Goal: Task Accomplishment & Management: Use online tool/utility

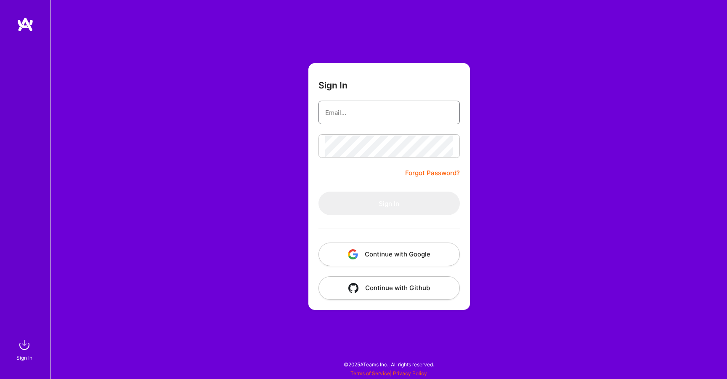
click at [390, 105] on input "email" at bounding box center [389, 112] width 128 height 21
type input "[EMAIL_ADDRESS][DOMAIN_NAME]"
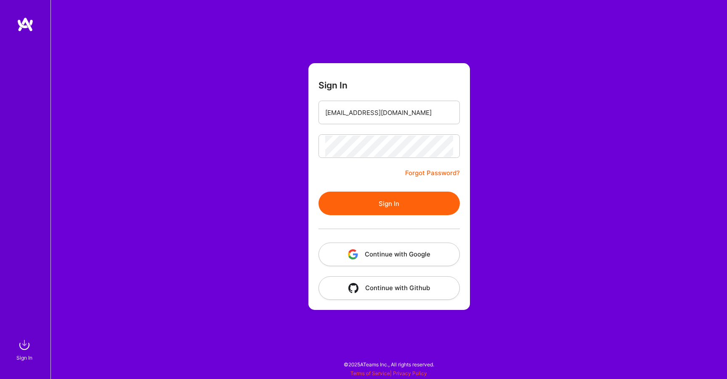
click at [351, 204] on button "Sign In" at bounding box center [389, 203] width 141 height 24
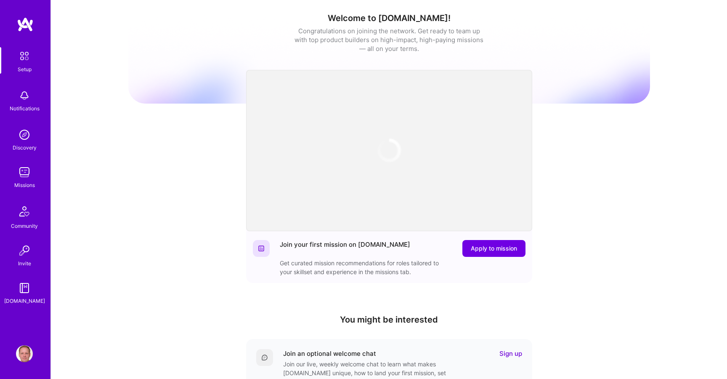
click at [98, 163] on div "Welcome to [DOMAIN_NAME]! Congratulations on joining the network. Get ready to …" at bounding box center [389, 277] width 676 height 554
click at [29, 142] on img at bounding box center [24, 134] width 17 height 17
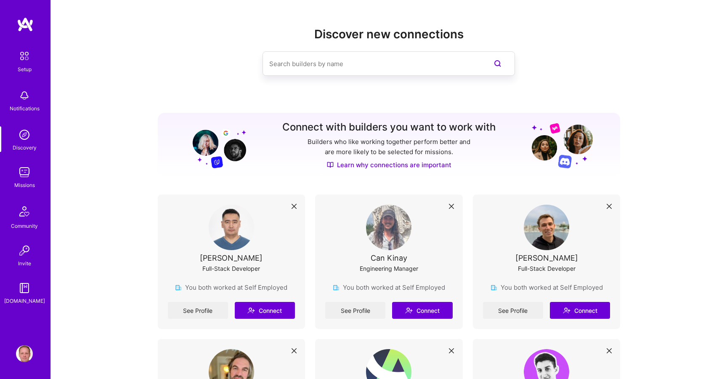
click at [22, 138] on img at bounding box center [24, 134] width 17 height 17
click at [31, 189] on div "Setup Notifications Discovery Missions Community Invite [DOMAIN_NAME]" at bounding box center [25, 176] width 51 height 258
click at [30, 178] on img at bounding box center [24, 172] width 17 height 17
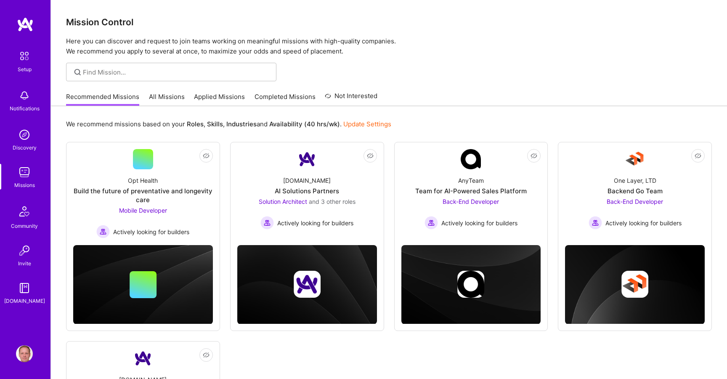
click at [499, 88] on div "Recommended Missions All Missions Applied Missions Completed Missions Not Inter…" at bounding box center [389, 97] width 646 height 18
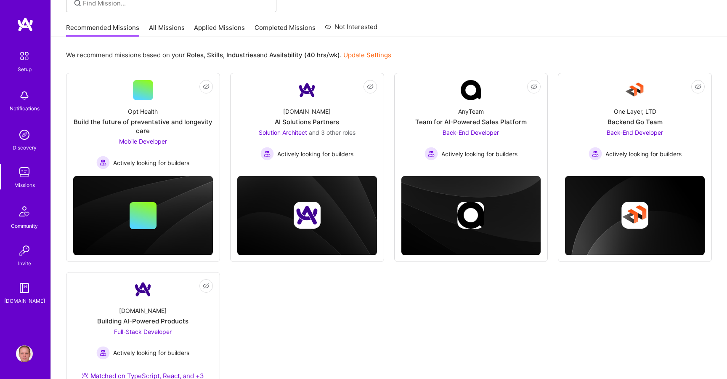
scroll to position [119, 0]
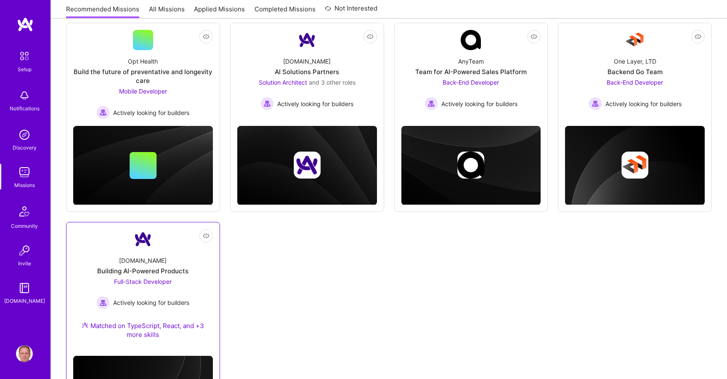
click at [180, 261] on div "[DOMAIN_NAME] Building AI-Powered Products Full-Stack Developer Actively lookin…" at bounding box center [143, 299] width 140 height 100
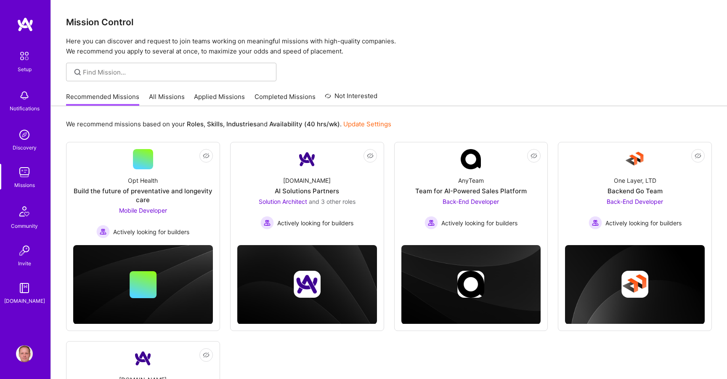
scroll to position [119, 0]
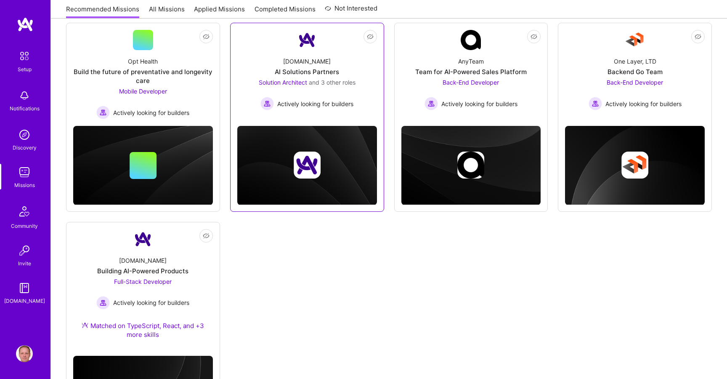
click at [368, 74] on div "[DOMAIN_NAME] AI Solutions Partners Solution Architect and 3 other roles Active…" at bounding box center [307, 80] width 140 height 60
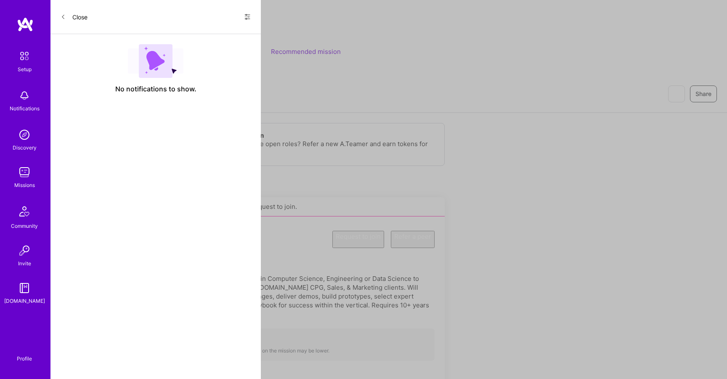
scroll to position [119, 0]
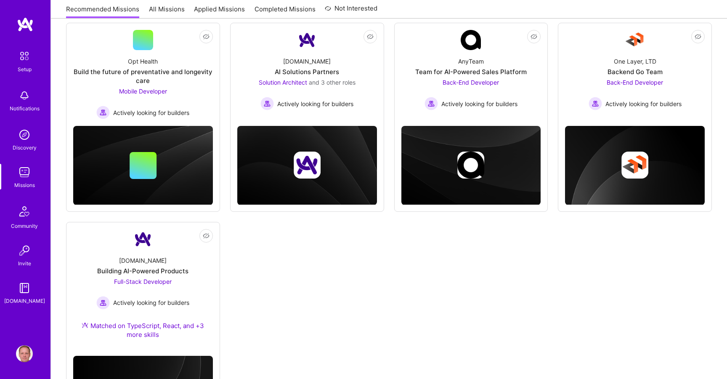
click at [407, 243] on div "Not Interested Opt Health Build the future of preventative and longevity care M…" at bounding box center [389, 232] width 646 height 418
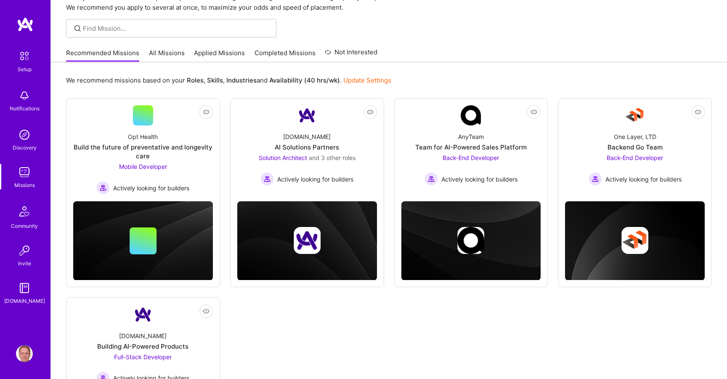
scroll to position [0, 0]
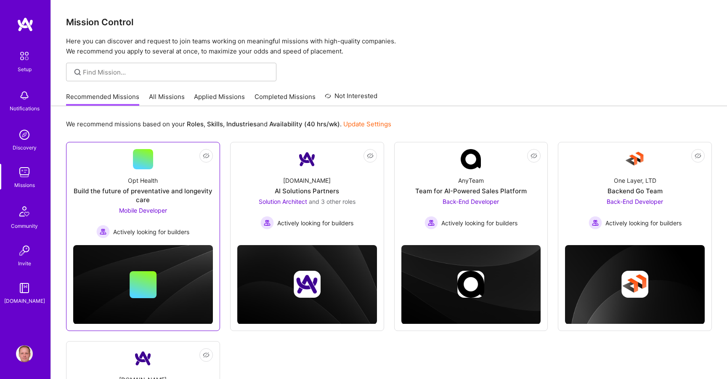
click at [153, 159] on div at bounding box center [143, 159] width 20 height 20
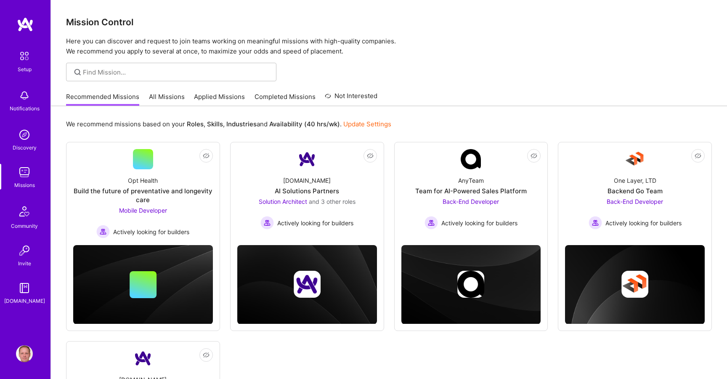
click at [215, 99] on link "Applied Missions" at bounding box center [219, 99] width 51 height 14
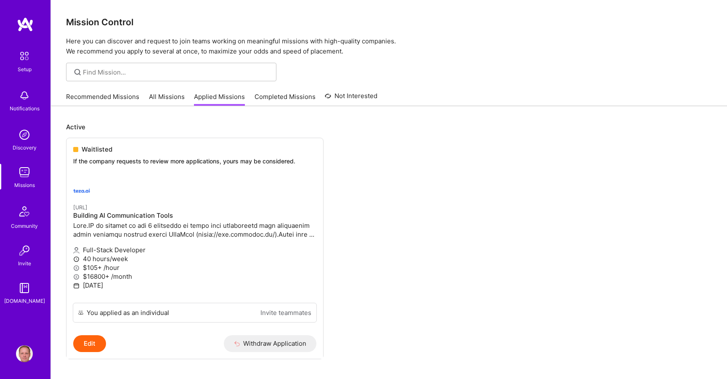
click at [172, 97] on link "All Missions" at bounding box center [167, 99] width 36 height 14
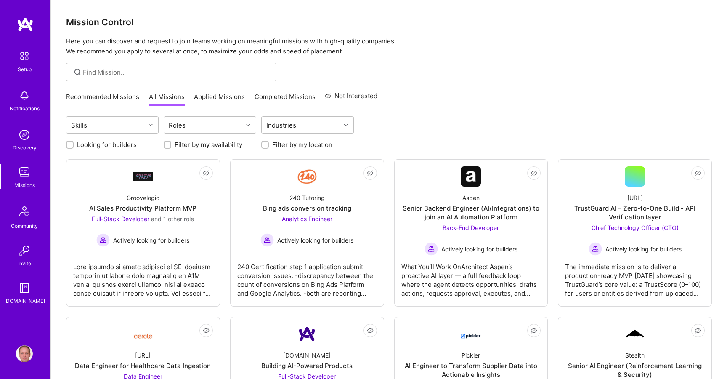
click at [123, 143] on label "Looking for builders" at bounding box center [107, 144] width 60 height 9
click at [74, 143] on input "Looking for builders" at bounding box center [71, 145] width 6 height 6
checkbox input "true"
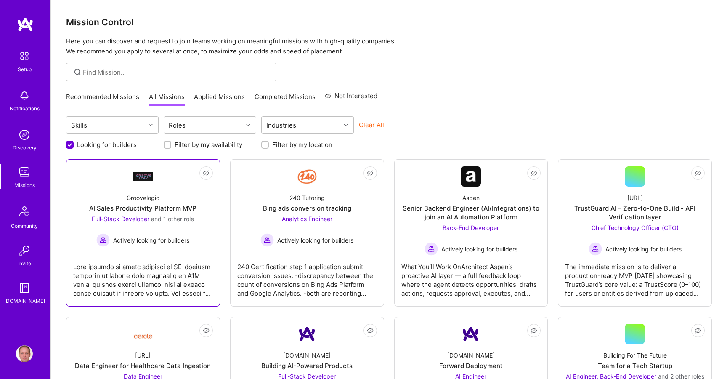
click at [179, 258] on div at bounding box center [143, 276] width 140 height 42
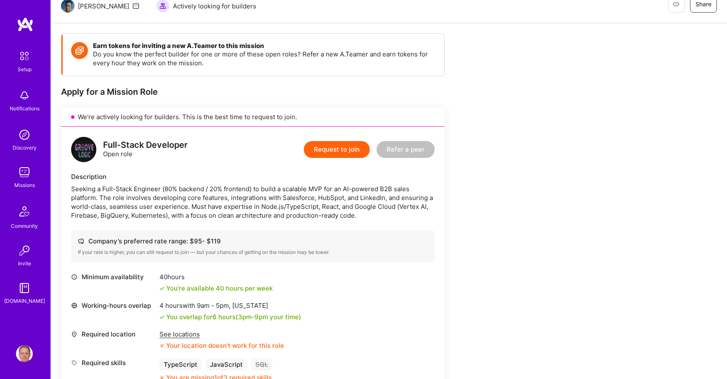
scroll to position [122, 0]
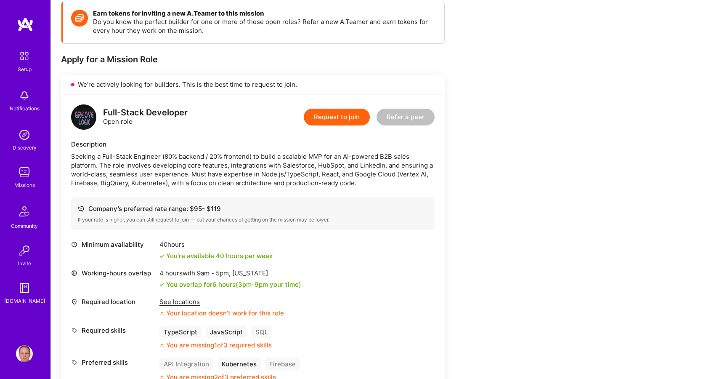
click at [183, 303] on div "See locations" at bounding box center [222, 301] width 125 height 9
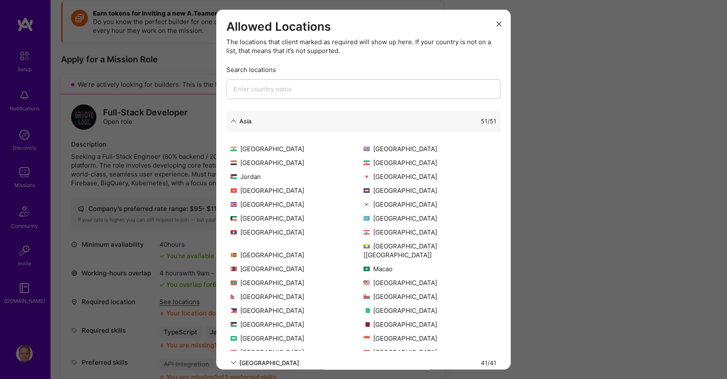
scroll to position [0, 0]
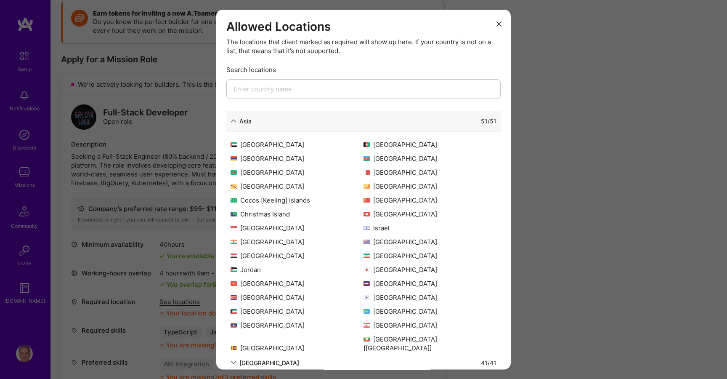
click at [185, 170] on div "Allowed Locations The locations that client marked as required will show up her…" at bounding box center [363, 189] width 727 height 379
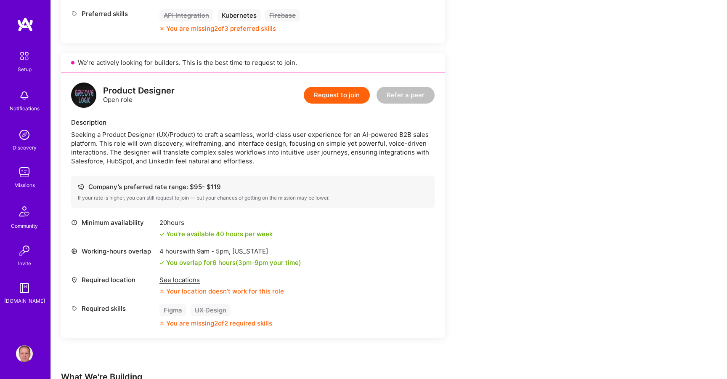
scroll to position [506, 0]
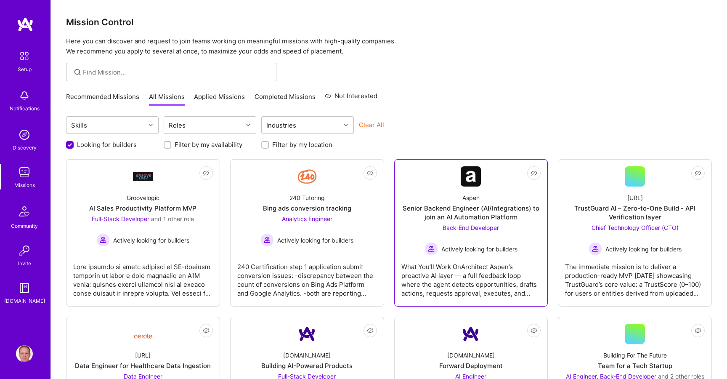
click at [430, 193] on div "Aspen Senior Backend Engineer (AI/Integrations) to join an AI Automation Platfo…" at bounding box center [471, 220] width 140 height 69
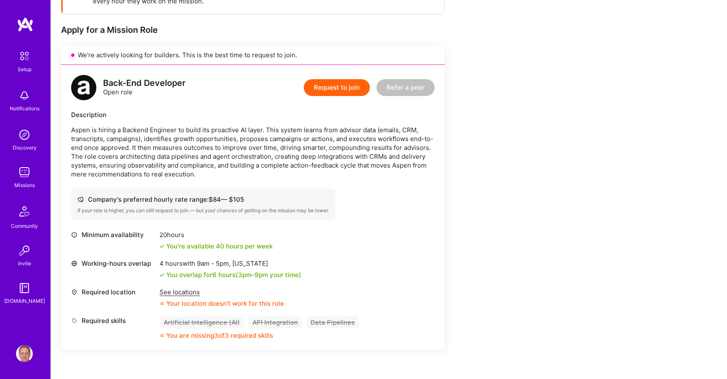
scroll to position [294, 0]
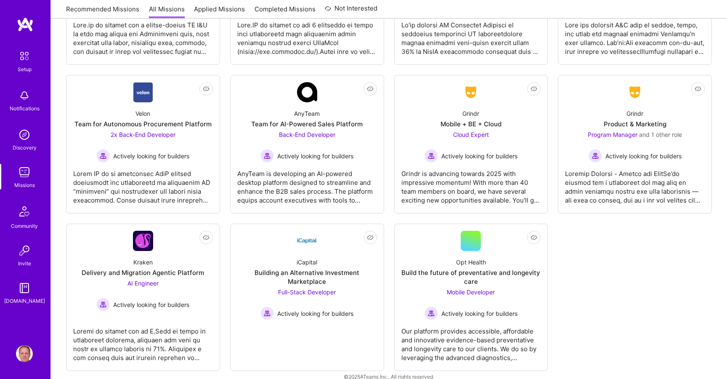
scroll to position [701, 0]
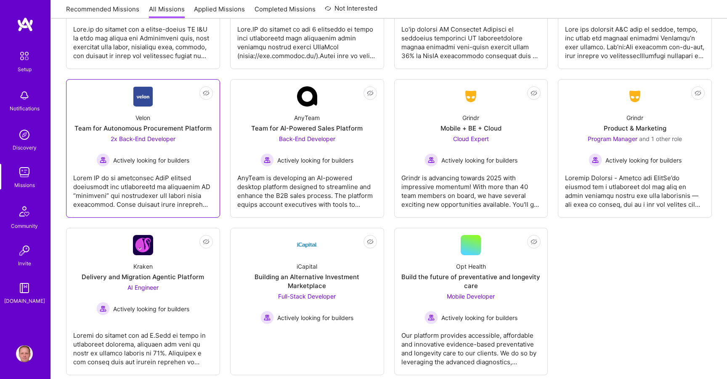
click at [173, 120] on div "Velon Team for Autonomous Procurement Platform 2x Back-End Developer Actively l…" at bounding box center [143, 136] width 140 height 60
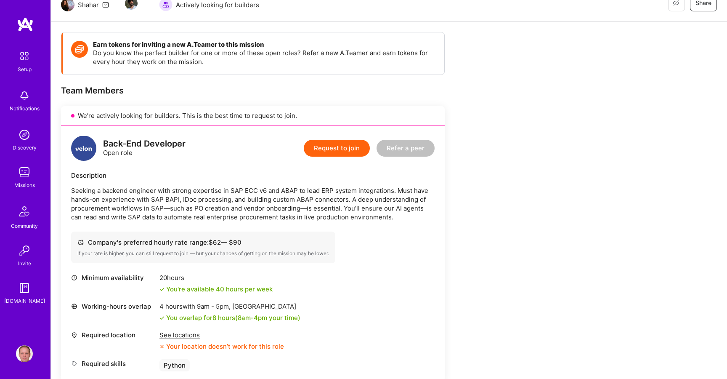
scroll to position [135, 0]
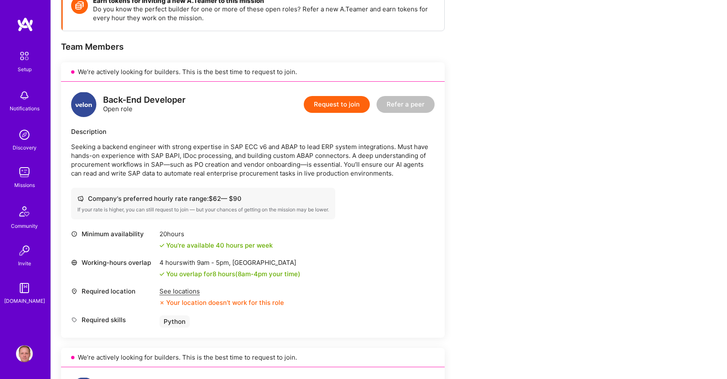
click at [183, 289] on div "See locations" at bounding box center [222, 291] width 125 height 9
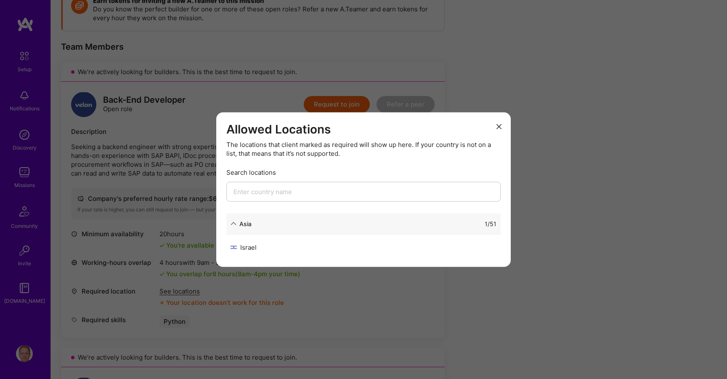
click at [179, 222] on div "Allowed Locations The locations that client marked as required will show up her…" at bounding box center [363, 189] width 727 height 379
